Goal: Task Accomplishment & Management: Manage account settings

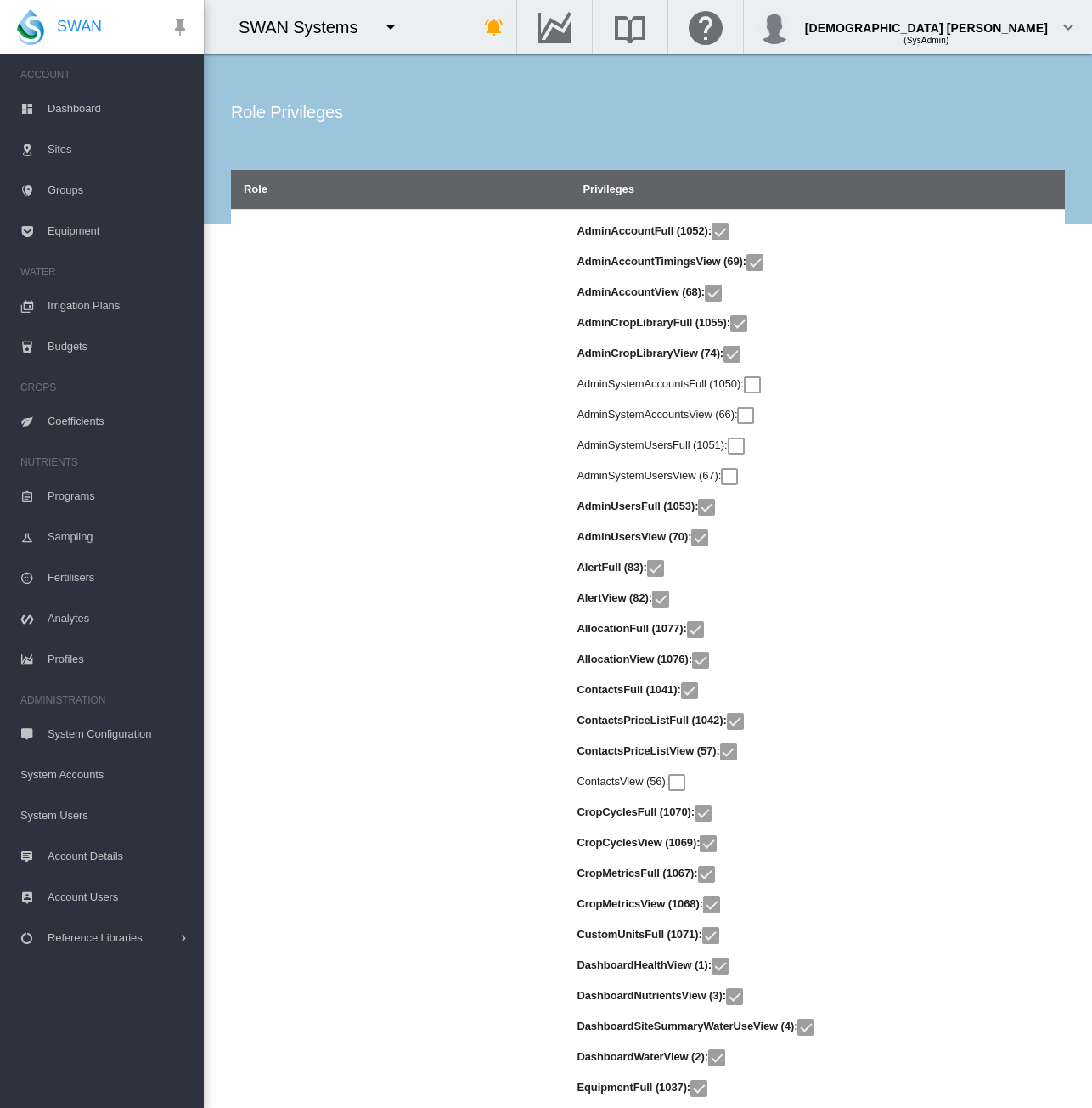
scroll to position [12063, 0]
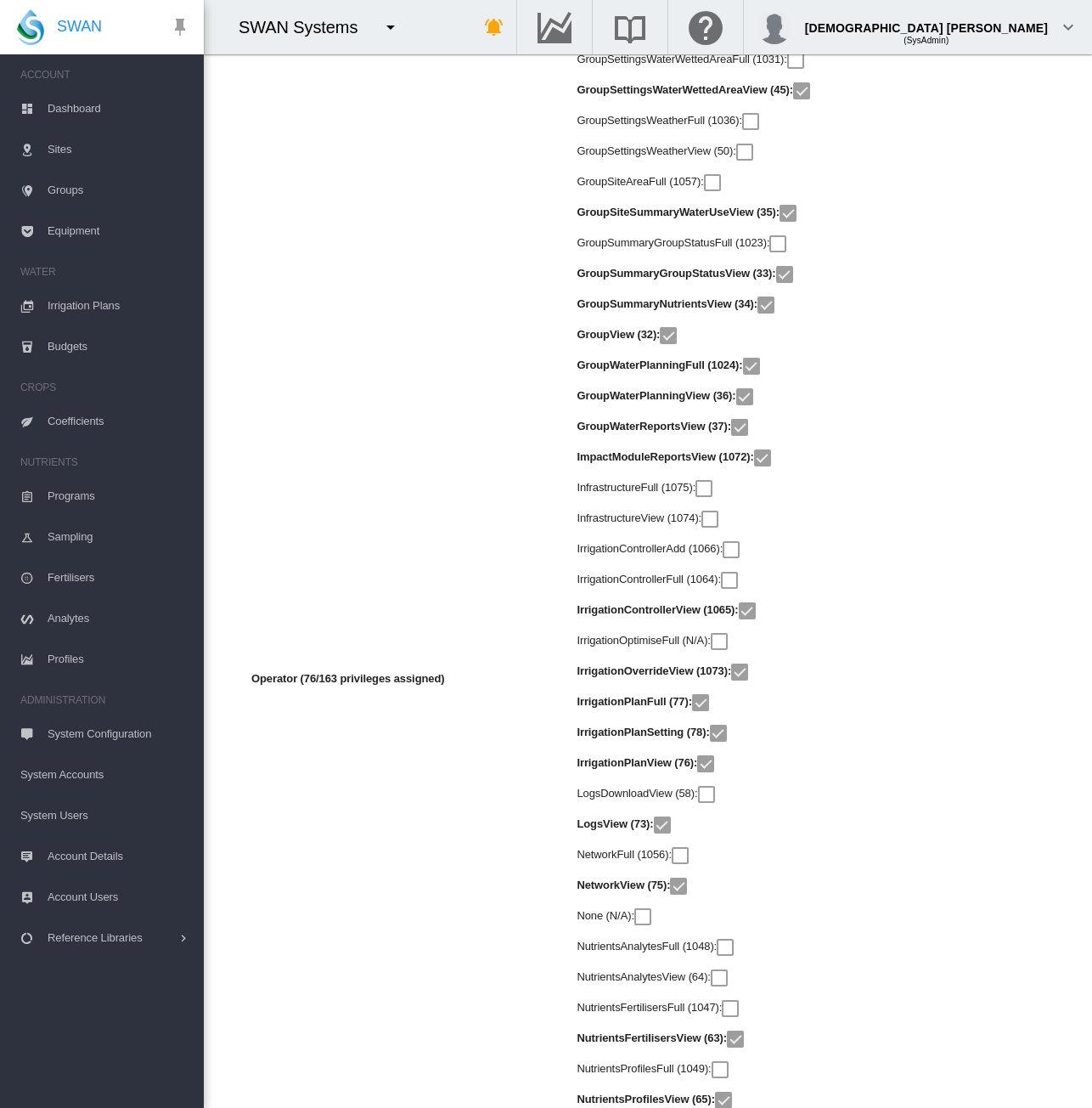
click at [87, 101] on span "Dashboard" at bounding box center [119, 109] width 143 height 41
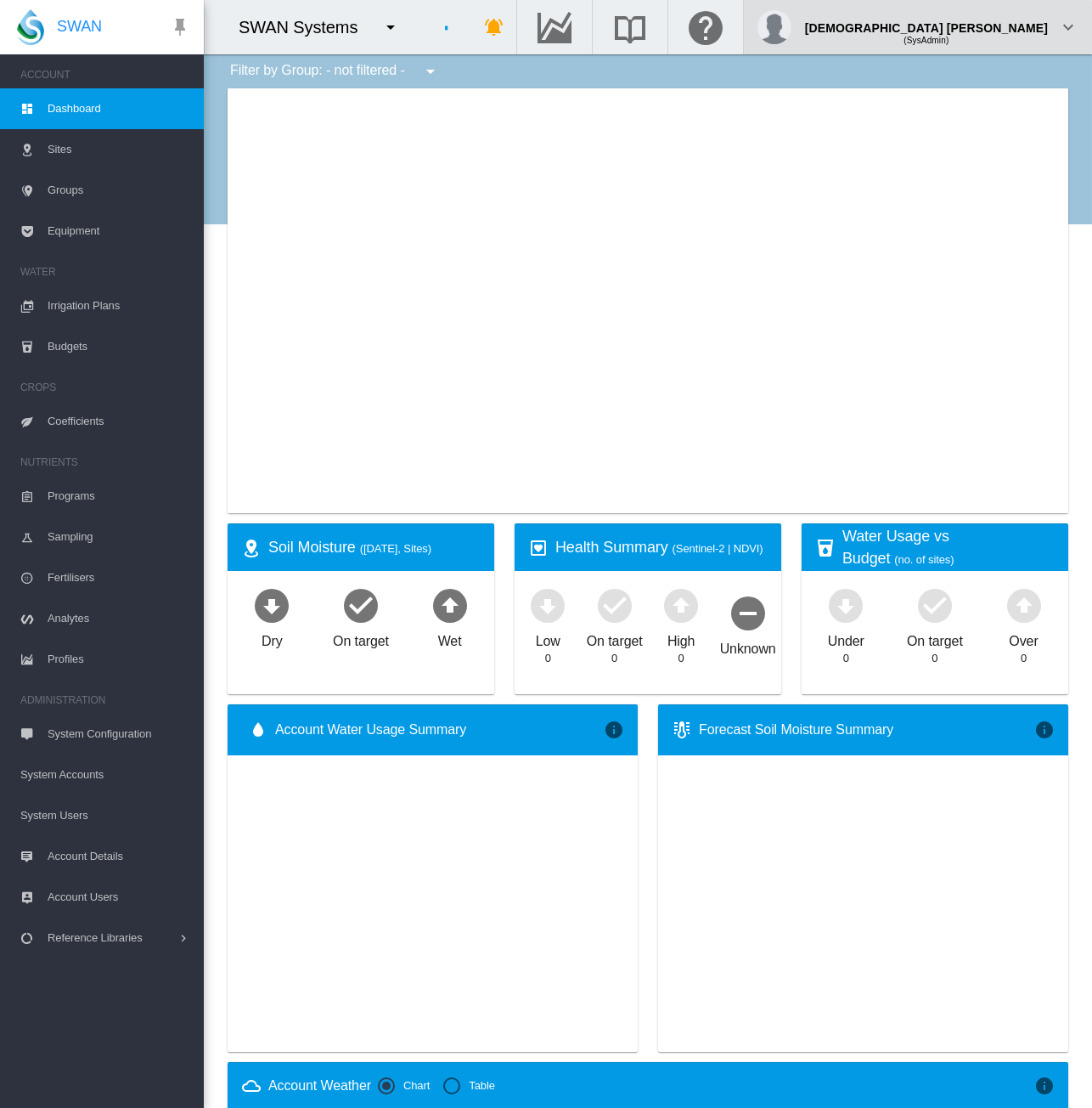
click at [1027, 19] on div "[DEMOGRAPHIC_DATA] [PERSON_NAME]" at bounding box center [926, 20] width 243 height 17
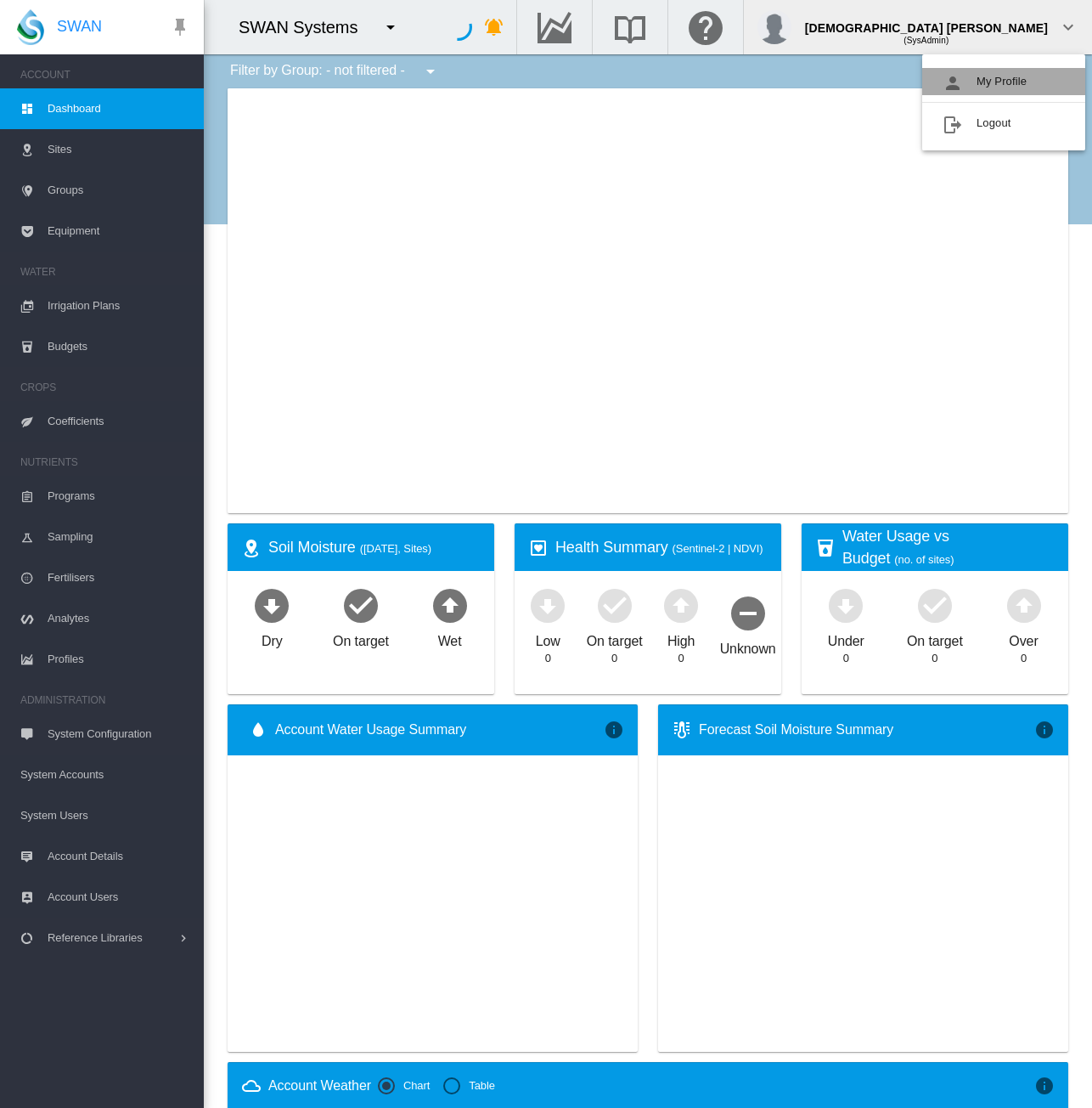
click at [968, 87] on button "My Profile" at bounding box center [1004, 81] width 163 height 27
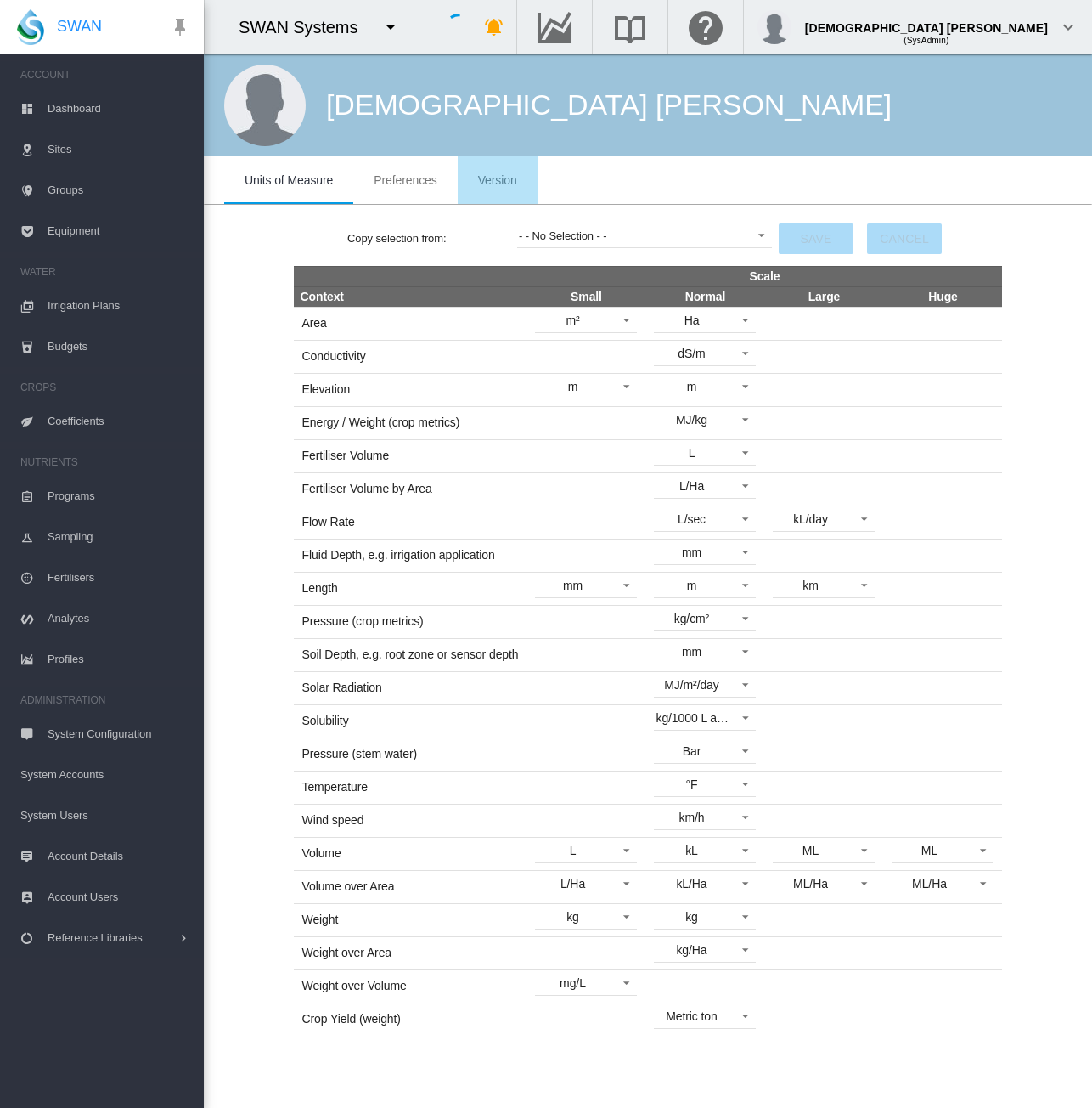
click at [505, 165] on md-tab-item "Version" at bounding box center [497, 180] width 80 height 48
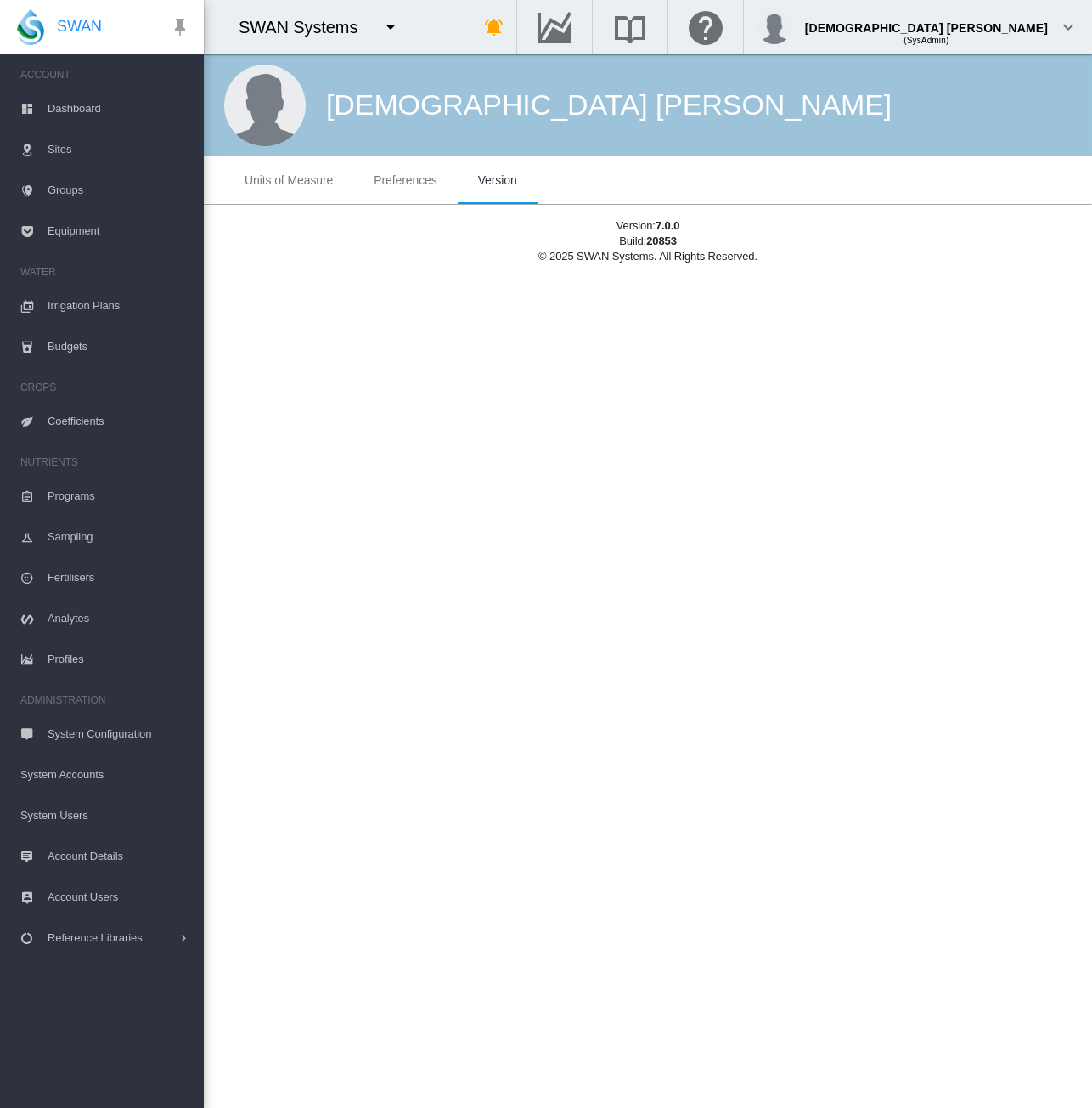
click at [95, 106] on span "Dashboard" at bounding box center [119, 109] width 143 height 41
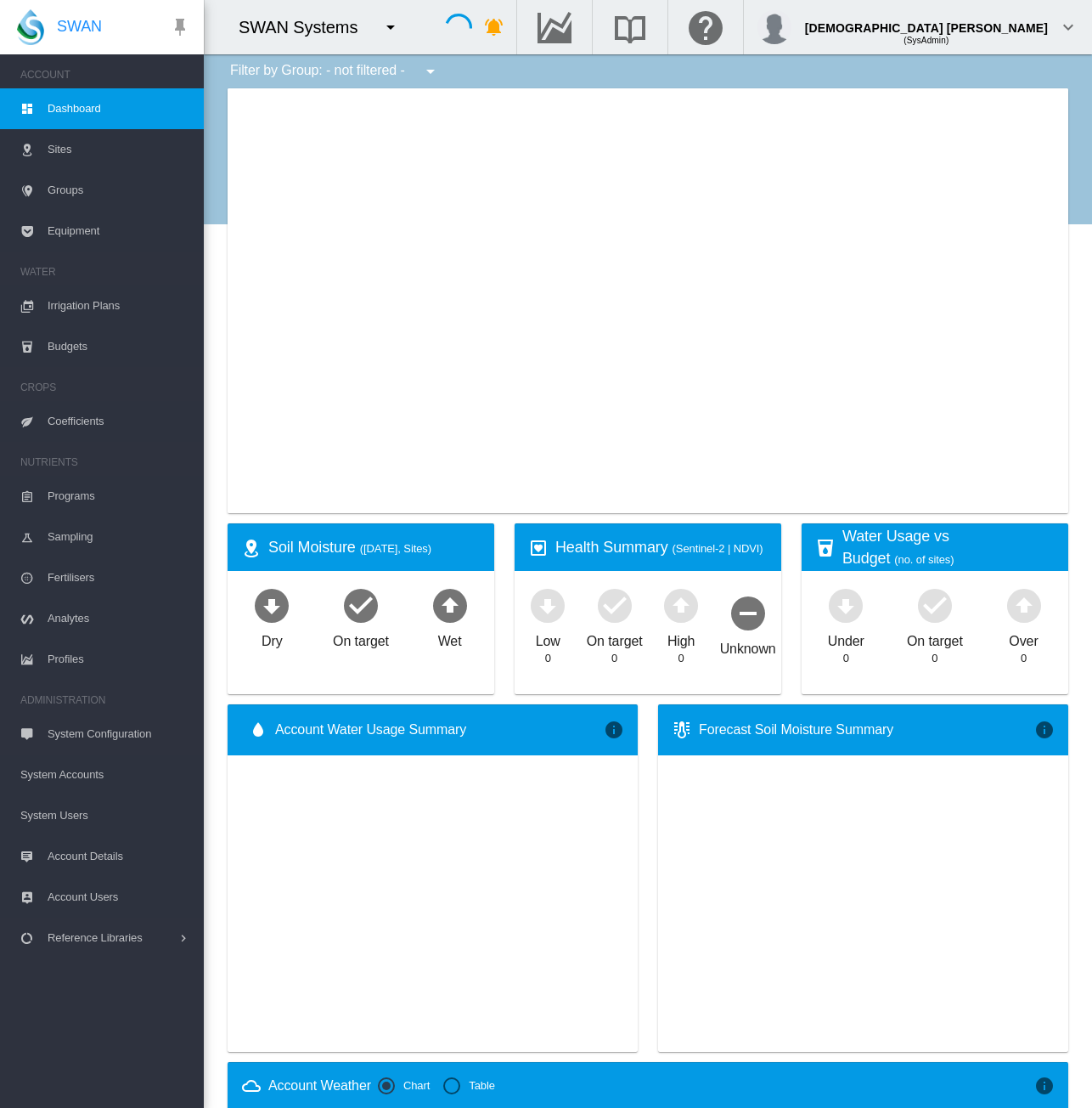
type input "**********"
